Goal: Task Accomplishment & Management: Complete application form

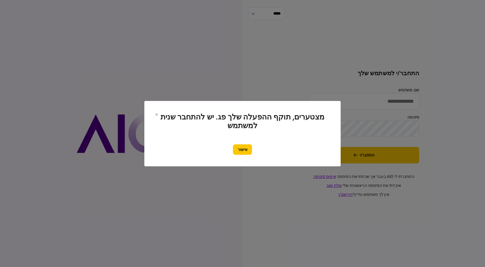
click at [245, 140] on section "מצטערים, תוקף ההפעלה שלך פג. יש להתחבר שנית למשתמש אישור" at bounding box center [242, 133] width 173 height 42
click at [234, 149] on button "אישור" at bounding box center [242, 149] width 19 height 10
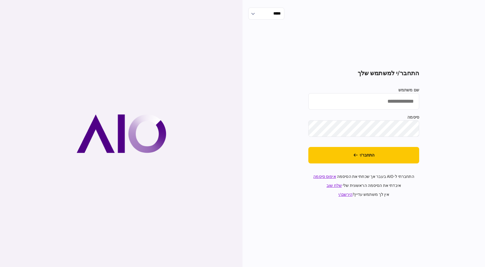
click at [361, 98] on input "שם משתמש" at bounding box center [363, 101] width 111 height 16
type input "**********"
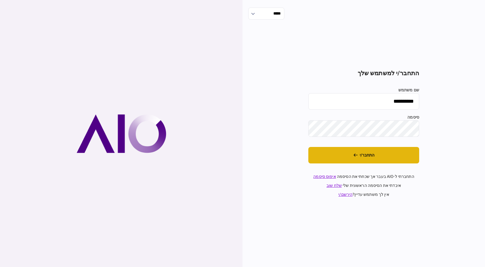
click at [377, 157] on button "התחבר/י" at bounding box center [363, 155] width 111 height 16
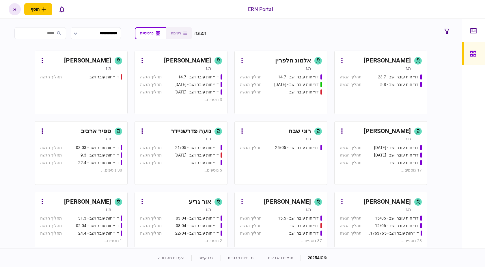
scroll to position [123, 0]
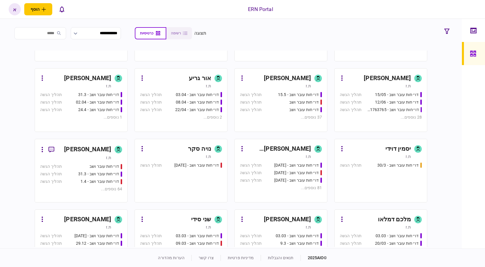
click at [301, 215] on div "[PERSON_NAME]" at bounding box center [287, 219] width 47 height 9
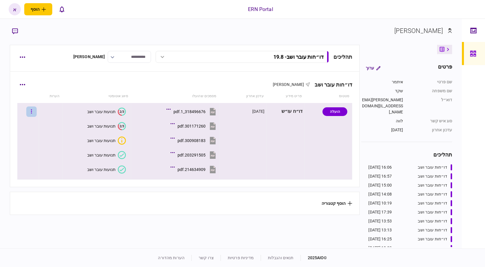
click at [35, 112] on button "button" at bounding box center [31, 111] width 10 height 10
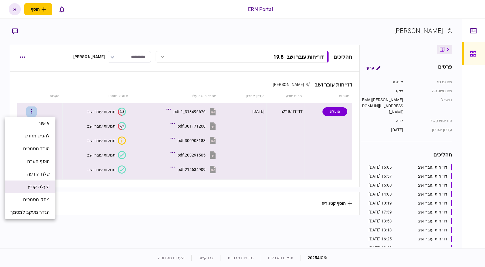
click at [41, 188] on span "העלה קובץ" at bounding box center [38, 186] width 22 height 7
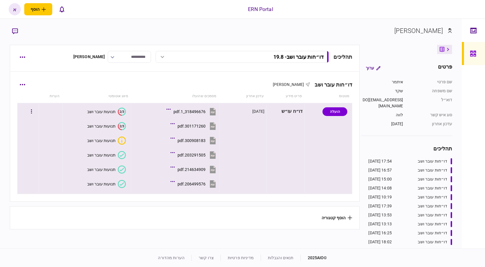
click at [107, 180] on button "תנועות עובר ושב" at bounding box center [106, 184] width 39 height 8
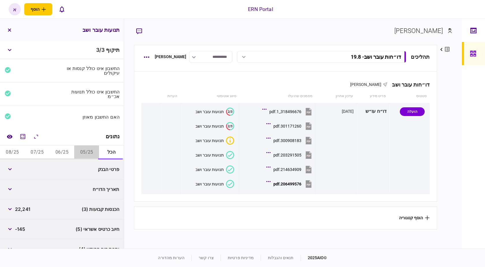
click at [92, 145] on button "05/25" at bounding box center [86, 152] width 25 height 14
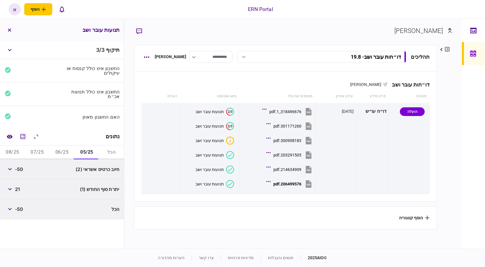
click at [52, 149] on button "06/25" at bounding box center [62, 152] width 25 height 14
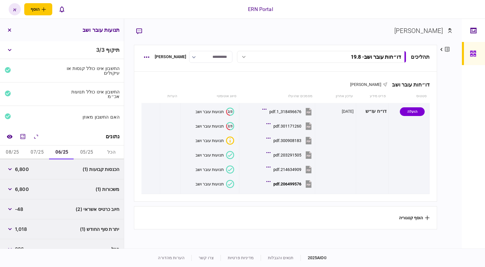
click at [35, 148] on button "07/25" at bounding box center [37, 152] width 25 height 14
click at [1, 154] on div "תיקוף 3 / 3 החשבון אינו כולל קנסות או עיקולים החשבון אינו כולל תנועות אכ״מ האם …" at bounding box center [62, 144] width 124 height 207
click at [10, 150] on button "08/25" at bounding box center [12, 152] width 25 height 14
drag, startPoint x: 40, startPoint y: 151, endPoint x: 50, endPoint y: 149, distance: 10.8
click at [40, 151] on button "07/25" at bounding box center [37, 152] width 25 height 14
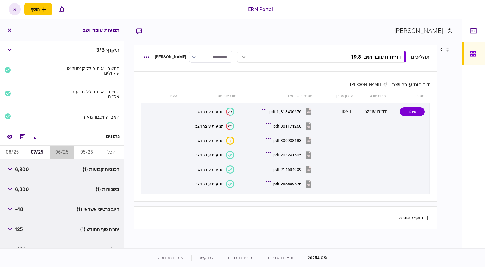
click at [63, 149] on button "06/25" at bounding box center [62, 152] width 25 height 14
click at [82, 148] on button "05/25" at bounding box center [86, 152] width 25 height 14
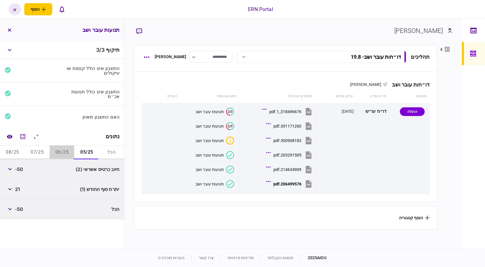
click at [62, 154] on button "06/25" at bounding box center [62, 152] width 25 height 14
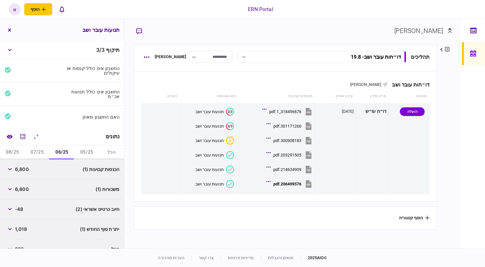
click at [26, 171] on span "6,800" at bounding box center [22, 168] width 14 height 7
click at [26, 169] on span "6,800" at bounding box center [22, 168] width 14 height 7
copy span "6,800"
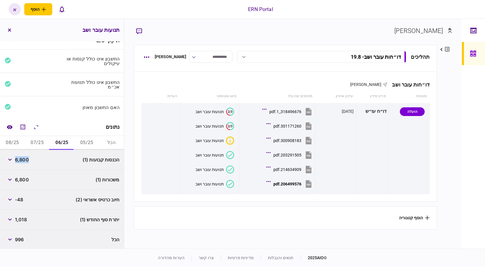
click at [19, 216] on span "1,018" at bounding box center [21, 219] width 12 height 7
copy span "1,018"
click at [40, 138] on button "07/25" at bounding box center [37, 143] width 25 height 14
click at [27, 158] on span "6,800" at bounding box center [22, 159] width 14 height 7
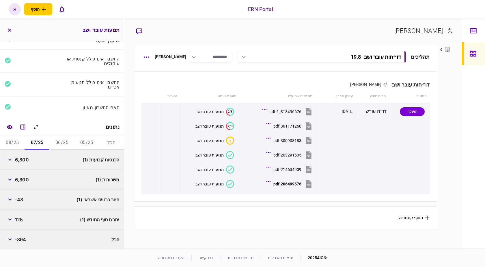
click at [27, 158] on span "6,800" at bounding box center [22, 159] width 14 height 7
click at [81, 136] on button "05/25" at bounding box center [86, 143] width 25 height 14
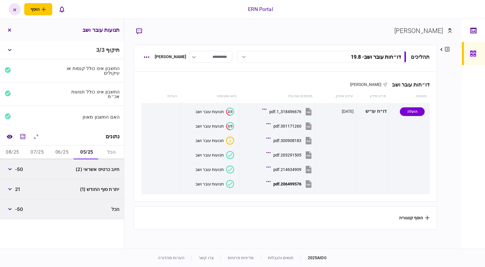
click at [68, 151] on button "06/25" at bounding box center [62, 152] width 25 height 14
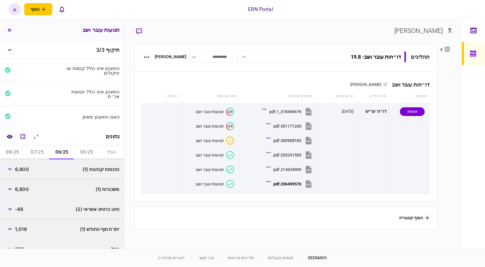
click at [83, 153] on button "05/25" at bounding box center [86, 152] width 25 height 14
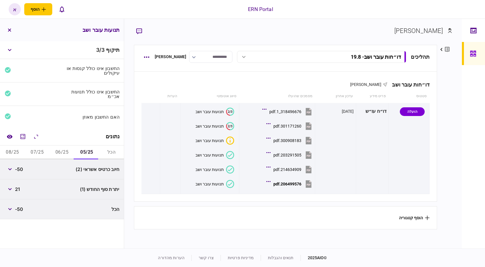
click at [59, 152] on button "06/25" at bounding box center [62, 152] width 25 height 14
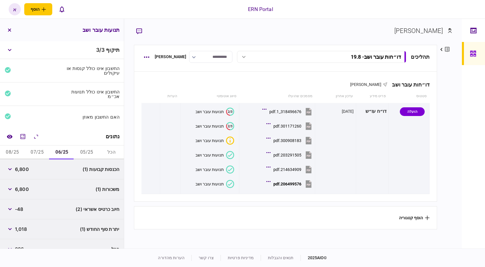
scroll to position [10, 0]
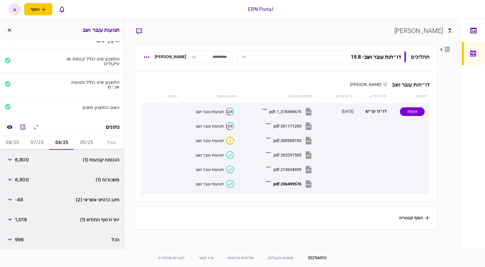
click at [42, 144] on button "07/25" at bounding box center [37, 143] width 25 height 14
click at [23, 160] on span "6,800" at bounding box center [22, 159] width 14 height 7
click at [23, 159] on span "6,800" at bounding box center [22, 159] width 14 height 7
copy span "6,800"
click at [19, 219] on span "125" at bounding box center [19, 219] width 8 height 7
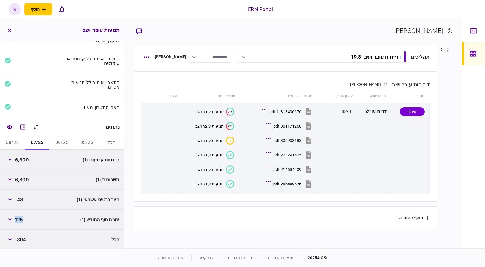
click at [19, 218] on span "125" at bounding box center [19, 219] width 8 height 7
copy span "125"
click at [15, 142] on button "08/25" at bounding box center [12, 143] width 25 height 14
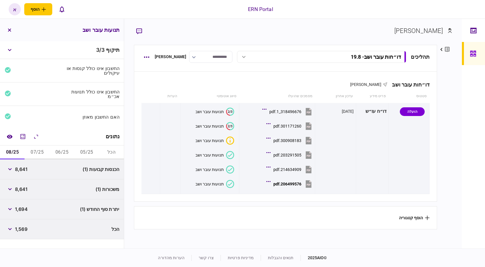
click at [23, 169] on span "8,641" at bounding box center [21, 168] width 12 height 7
click at [24, 168] on span "8,641" at bounding box center [21, 168] width 12 height 7
copy span "8,641"
click at [26, 208] on span "1,694" at bounding box center [21, 208] width 13 height 7
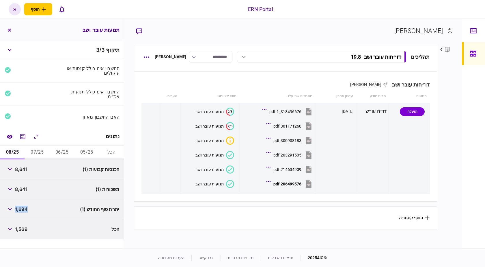
copy span "1,694"
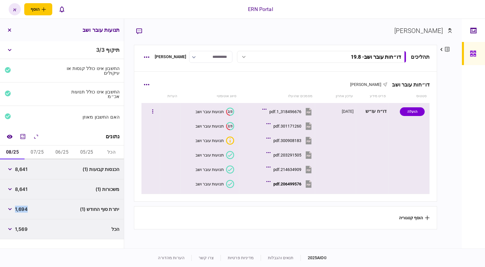
click at [291, 185] on div "206499576.pdf" at bounding box center [288, 183] width 28 height 5
click at [153, 111] on icon "button" at bounding box center [152, 111] width 1 height 5
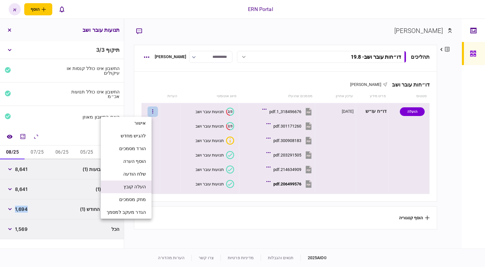
click at [140, 188] on span "העלה קובץ" at bounding box center [135, 186] width 22 height 7
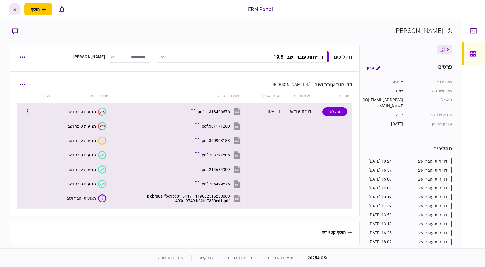
click at [206, 195] on div "119082515230863__plcbra8s_fbc3be81-5417-409d-9749-b62fd7850ed1.pdf" at bounding box center [188, 198] width 84 height 9
